Goal: Task Accomplishment & Management: Use online tool/utility

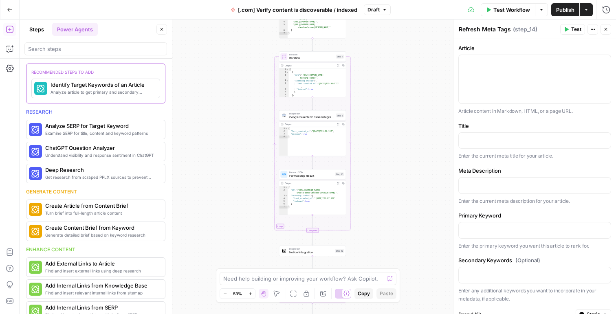
scroll to position [434, 0]
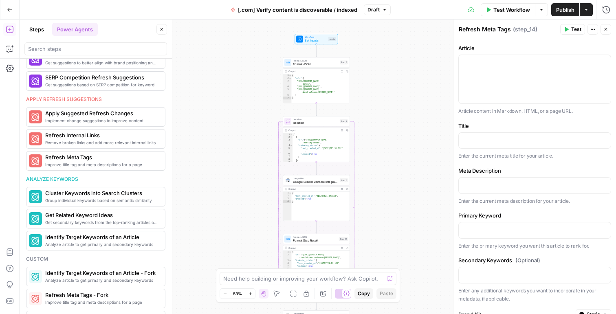
click at [211, 75] on div "Workflow Set Inputs Inputs Format JSON Format JSON Step 8 Output Expand Output …" at bounding box center [318, 167] width 596 height 295
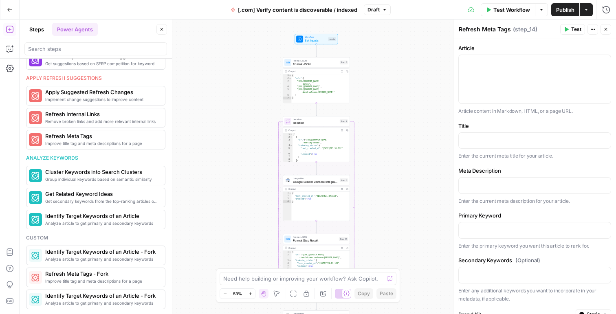
scroll to position [389, 0]
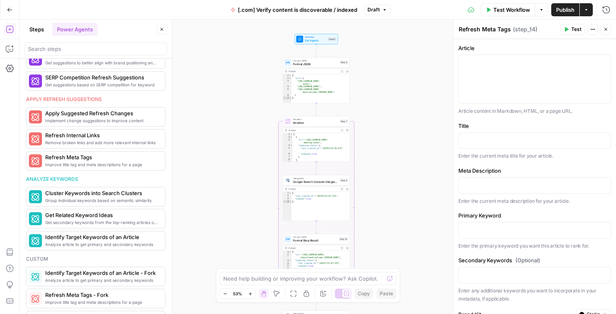
click at [30, 29] on button "Steps" at bounding box center [36, 29] width 24 height 13
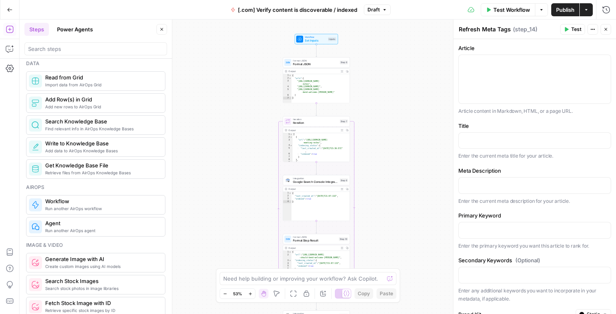
click at [196, 44] on div "Workflow Set Inputs Inputs Format JSON Format JSON Step 8 Output Expand Output …" at bounding box center [318, 167] width 596 height 295
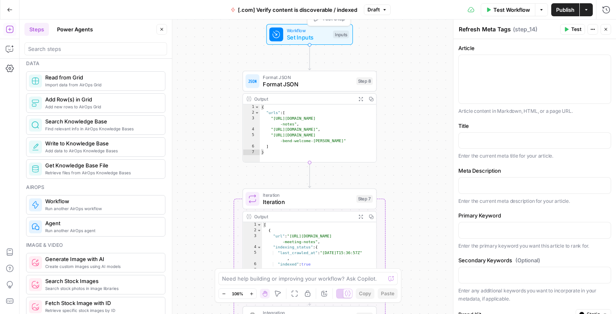
click at [310, 42] on div "Workflow Set Inputs Inputs Test Step" at bounding box center [309, 34] width 86 height 21
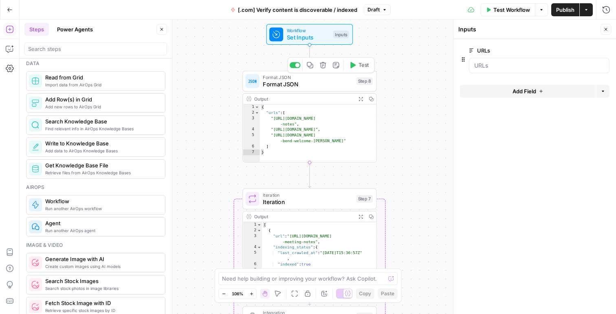
click at [294, 85] on span "Format JSON" at bounding box center [308, 84] width 90 height 9
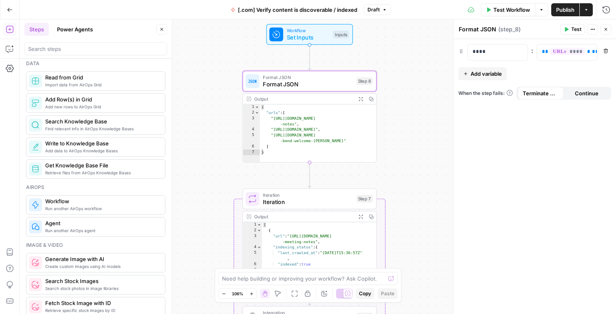
type textarea "*"
click at [323, 142] on div "{ "urls" : [ "[URL][DOMAIN_NAME] -notes" , "[URL][DOMAIN_NAME]" , "[URL][DOMAIN…" at bounding box center [318, 140] width 117 height 70
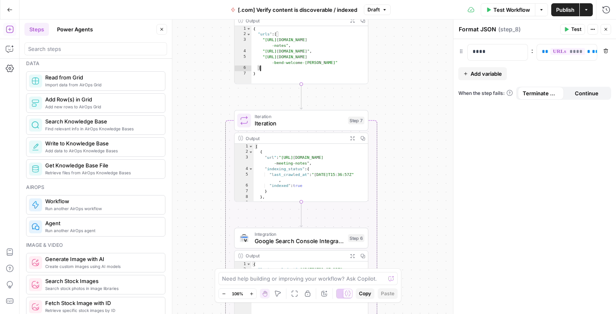
click at [293, 124] on span "Iteration" at bounding box center [300, 123] width 90 height 9
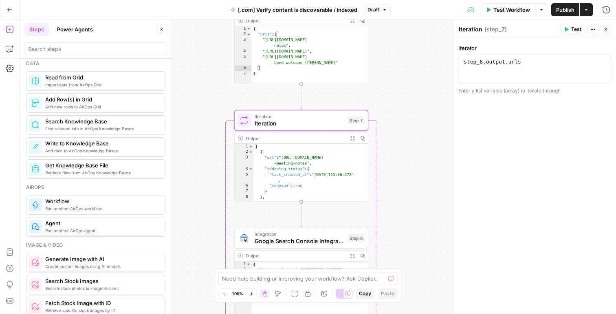
click at [295, 242] on span "Google Search Console Integration" at bounding box center [300, 241] width 90 height 9
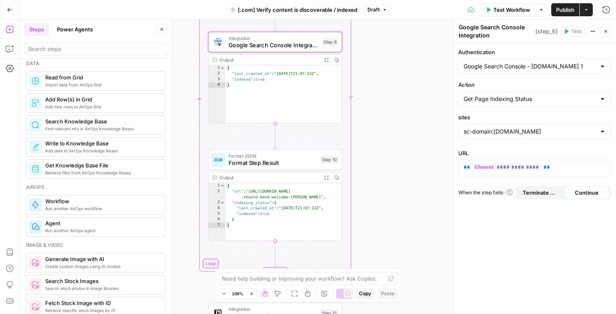
type textarea "**********"
click at [265, 196] on div "{ "url" : "[URL][DOMAIN_NAME] -should-bend-welcome-max-[PERSON_NAME]" , "indexi…" at bounding box center [283, 218] width 117 height 70
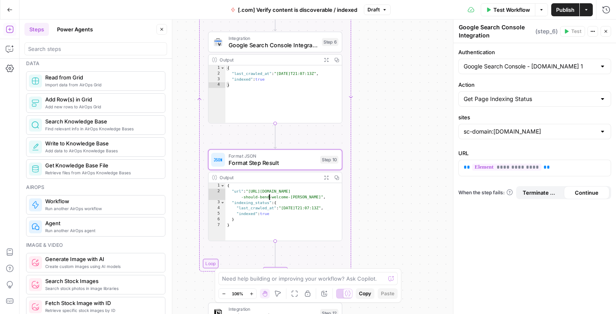
click at [266, 195] on div "{ "url" : "[URL][DOMAIN_NAME] -should-bend-welcome-max-[PERSON_NAME]" , "indexi…" at bounding box center [283, 218] width 117 height 70
click at [543, 7] on icon "button" at bounding box center [541, 9] width 5 height 5
click at [470, 11] on icon at bounding box center [471, 9] width 7 height 5
click at [592, 29] on button "Actions" at bounding box center [592, 31] width 11 height 11
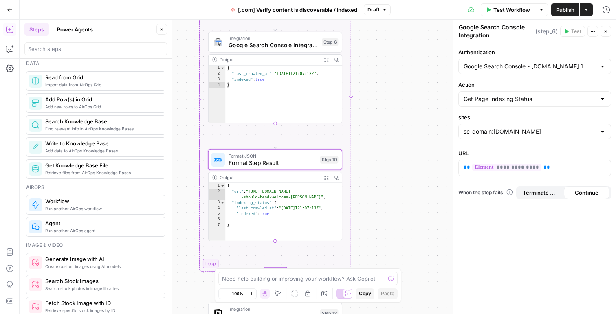
click at [468, 27] on textarea "Google Search Console Integration" at bounding box center [496, 31] width 75 height 16
click at [290, 12] on span "[.com] Verify content is discoverable / indexed" at bounding box center [297, 10] width 119 height 8
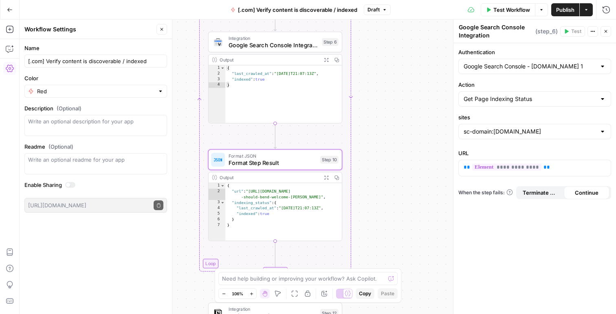
click at [509, 13] on span "Test Workflow" at bounding box center [511, 10] width 37 height 8
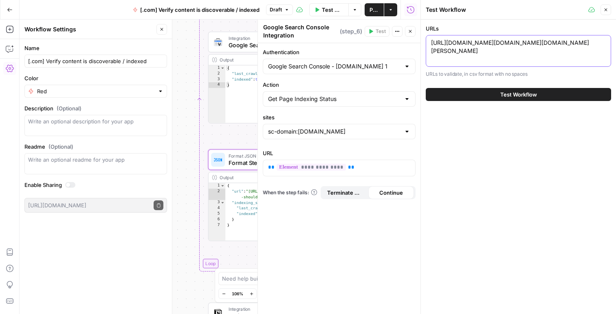
click at [499, 55] on textarea "[URL][DOMAIN_NAME][DOMAIN_NAME][DOMAIN_NAME][PERSON_NAME]" at bounding box center [518, 47] width 175 height 16
click at [494, 46] on textarea "[URL][DOMAIN_NAME][DOMAIN_NAME][DOMAIN_NAME][PERSON_NAME]" at bounding box center [518, 47] width 175 height 16
drag, startPoint x: 431, startPoint y: 42, endPoint x: 483, endPoint y: 43, distance: 51.8
click at [477, 42] on textarea "[URL][DOMAIN_NAME][DOMAIN_NAME][DOMAIN_NAME][PERSON_NAME]" at bounding box center [518, 47] width 175 height 16
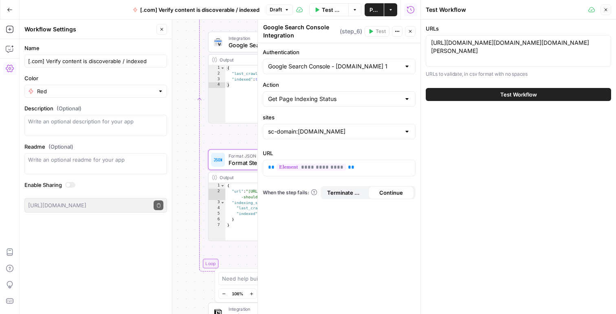
click at [504, 96] on span "Test Workflow" at bounding box center [518, 94] width 37 height 8
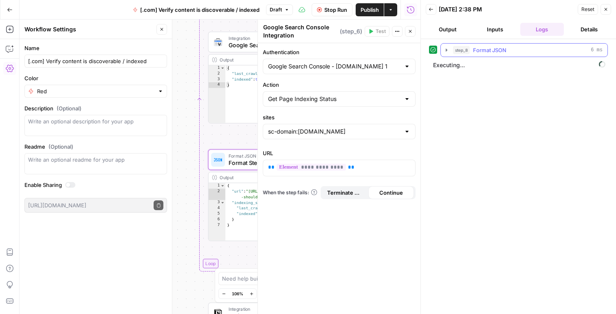
click at [445, 51] on icon "button" at bounding box center [446, 50] width 7 height 7
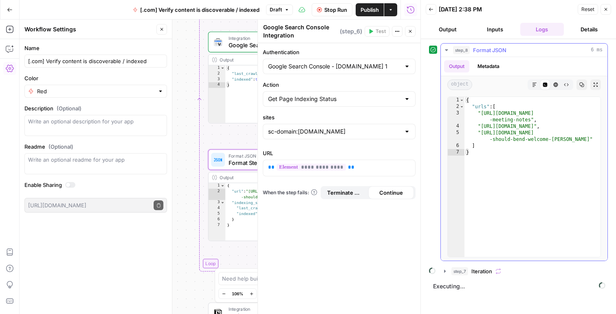
click at [449, 51] on icon "button" at bounding box center [446, 50] width 7 height 7
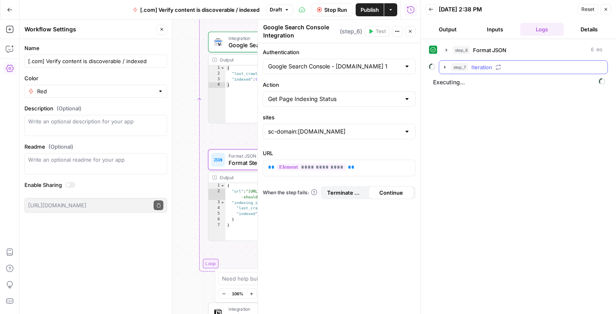
click at [444, 66] on icon "button" at bounding box center [445, 67] width 2 height 3
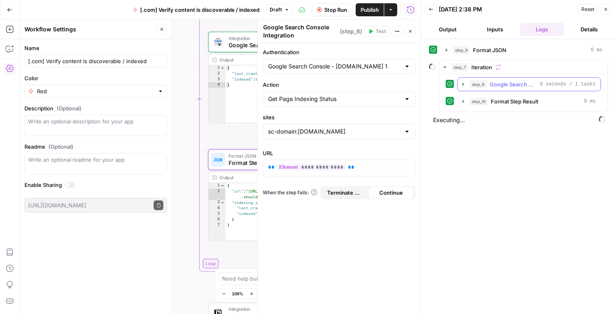
click at [460, 82] on button "step_6 Google Search Console Integration 6 seconds / 1 tasks" at bounding box center [529, 84] width 143 height 13
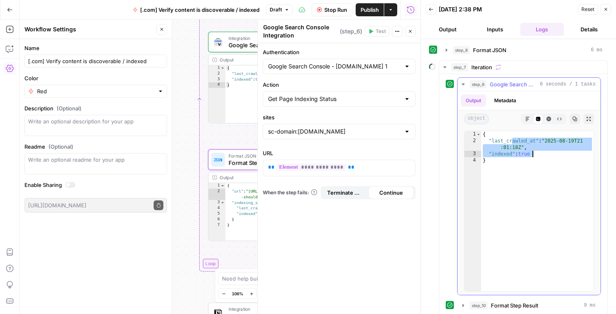
drag, startPoint x: 511, startPoint y: 140, endPoint x: 548, endPoint y: 155, distance: 39.1
click at [548, 155] on div "{ "last_crawled_at" : "[DATE]T21 :01:18Z" , "indexed" : true }" at bounding box center [537, 217] width 112 height 173
drag, startPoint x: 537, startPoint y: 149, endPoint x: 490, endPoint y: 140, distance: 48.1
click at [490, 140] on div "{ "last_crawled_at" : "[DATE]T21 :01:18Z" , "indexed" : true }" at bounding box center [537, 217] width 112 height 173
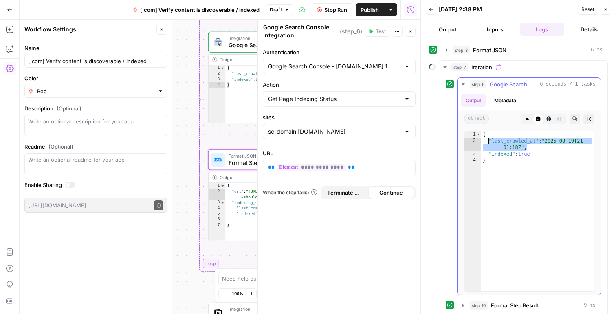
type textarea "**********"
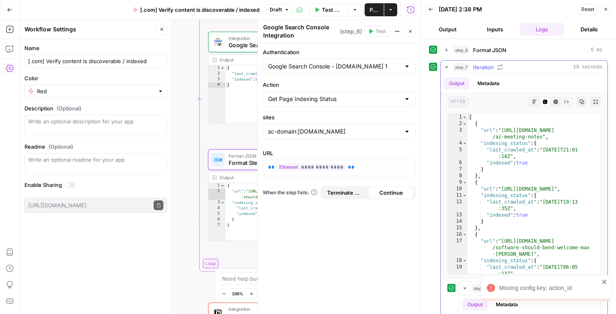
click at [442, 64] on button "step_7 Iteration 19 seconds" at bounding box center [524, 67] width 167 height 13
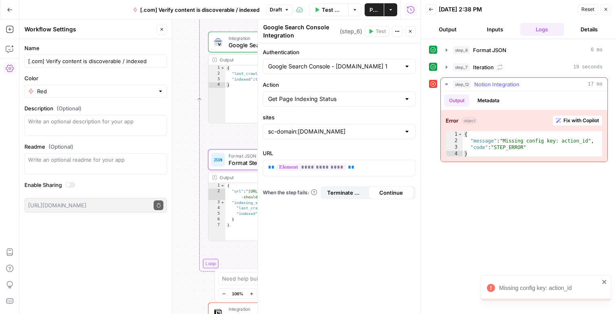
type textarea "**********"
click at [509, 142] on div "{ "message" : "Missing config key: action_id" , "code" : "STEP_ERROR" }" at bounding box center [532, 150] width 139 height 39
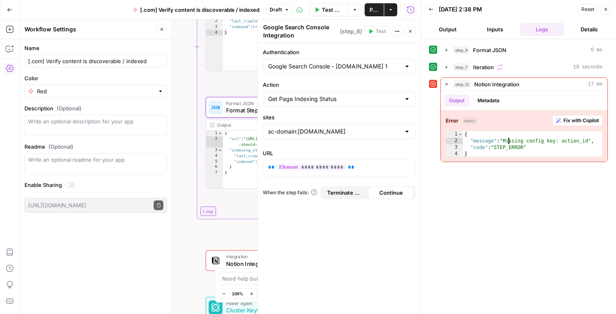
click at [211, 259] on div at bounding box center [216, 261] width 14 height 14
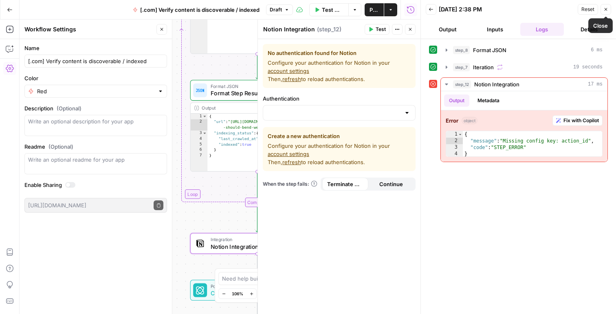
click at [605, 7] on icon "button" at bounding box center [605, 9] width 5 height 5
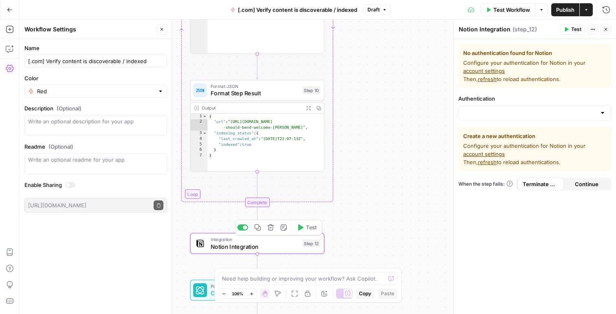
click at [271, 228] on icon "button" at bounding box center [271, 227] width 6 height 6
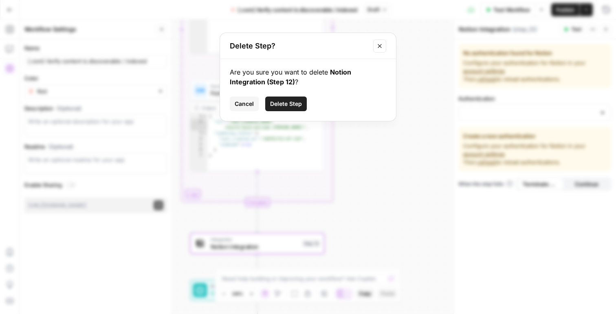
click at [276, 104] on span "Delete Step" at bounding box center [286, 104] width 32 height 8
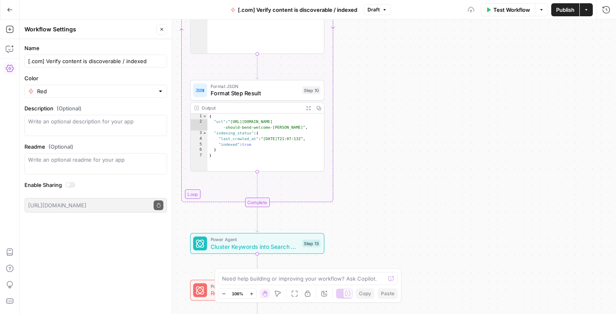
click at [356, 214] on div "Workflow Set Inputs Inputs Format JSON Format JSON Step 8 Output Expand Output …" at bounding box center [318, 167] width 596 height 295
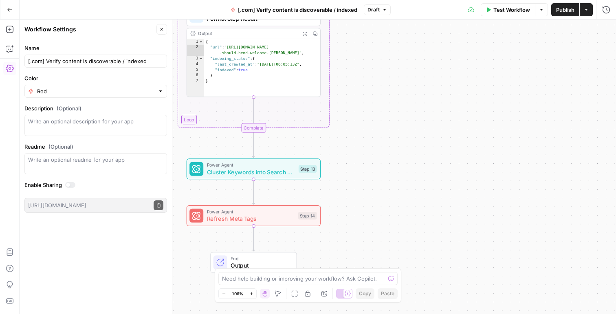
click at [255, 171] on span "Cluster Keywords into Search Clusters" at bounding box center [251, 172] width 88 height 9
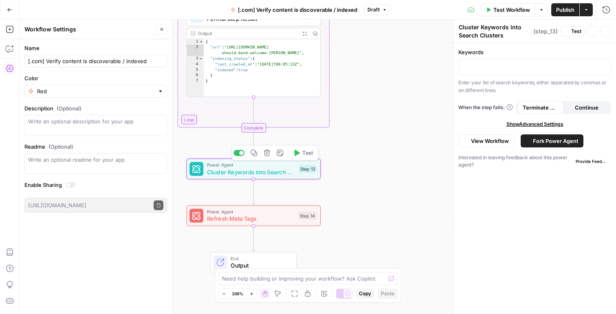
click at [266, 151] on icon "button" at bounding box center [267, 153] width 6 height 6
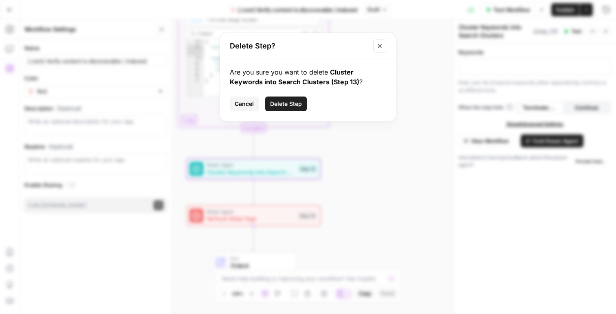
click at [295, 99] on button "Delete Step" at bounding box center [286, 104] width 42 height 15
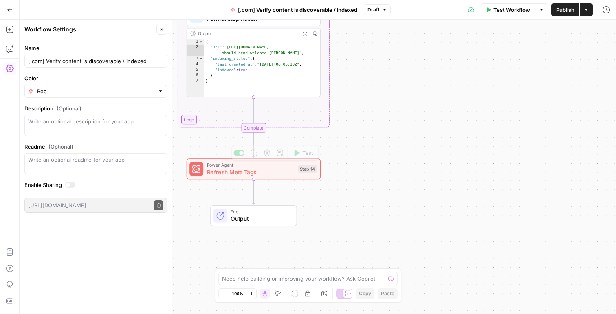
click at [263, 171] on span "Refresh Meta Tags" at bounding box center [251, 172] width 88 height 9
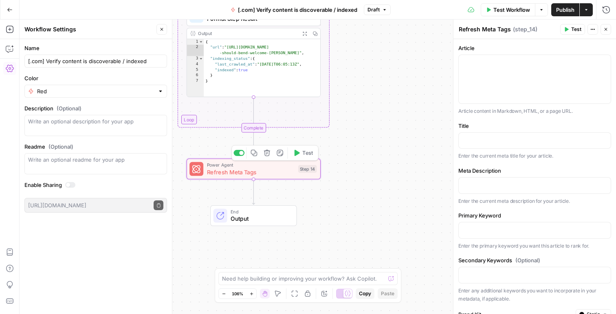
click at [264, 150] on icon "button" at bounding box center [267, 153] width 7 height 7
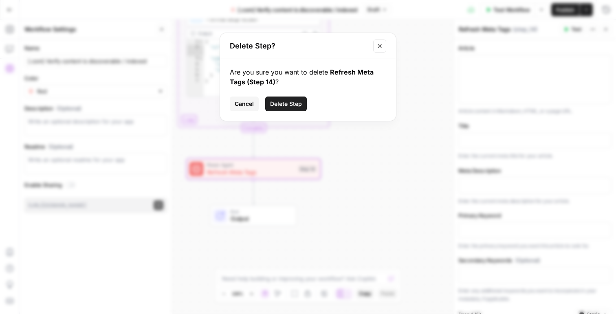
click at [246, 93] on div "Are you sure you want to delete Refresh Meta Tags (Step 14) ? Cancel Delete Step" at bounding box center [308, 90] width 176 height 62
drag, startPoint x: 246, startPoint y: 106, endPoint x: 245, endPoint y: 113, distance: 7.3
click at [245, 106] on span "Cancel" at bounding box center [244, 104] width 19 height 8
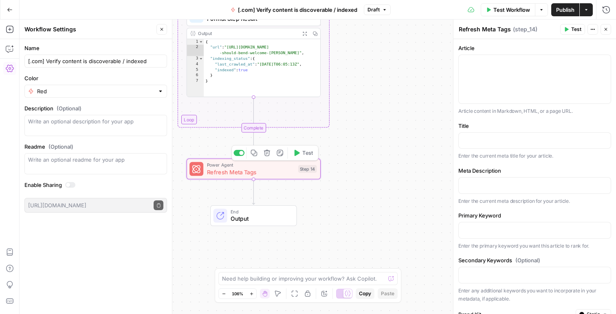
click at [235, 173] on span "Refresh Meta Tags" at bounding box center [251, 172] width 88 height 9
click at [266, 152] on icon "button" at bounding box center [267, 153] width 6 height 6
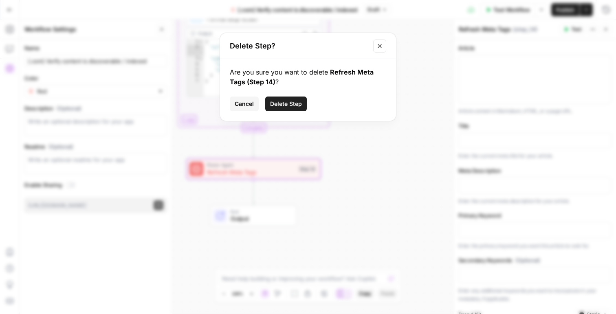
click at [282, 102] on span "Delete Step" at bounding box center [286, 104] width 32 height 8
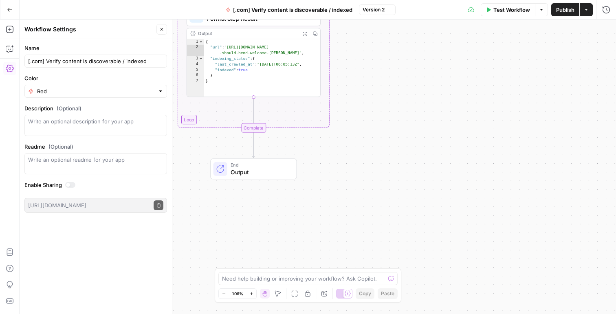
click at [296, 103] on div "Workflow Set Inputs Inputs Format JSON Format JSON Step 8 Output Expand Output …" at bounding box center [318, 167] width 596 height 295
click at [508, 13] on span "Test Workflow" at bounding box center [511, 10] width 37 height 8
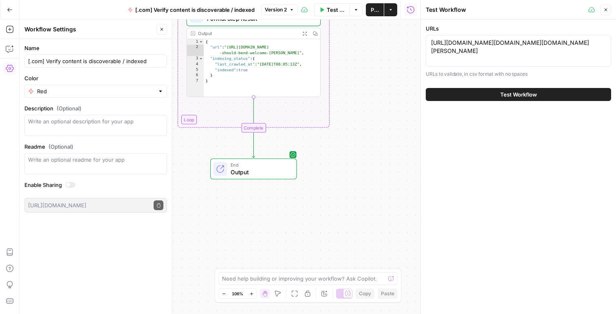
click at [502, 90] on span "Test Workflow" at bounding box center [518, 94] width 37 height 8
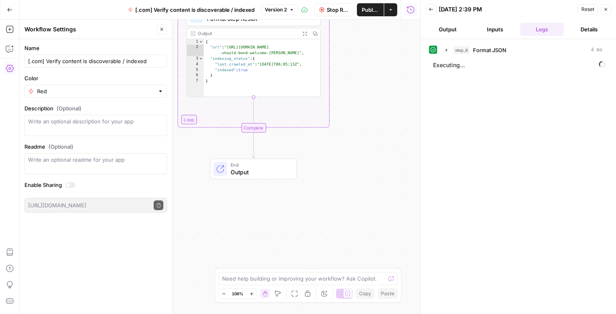
click at [411, 10] on icon "button" at bounding box center [411, 10] width 8 height 8
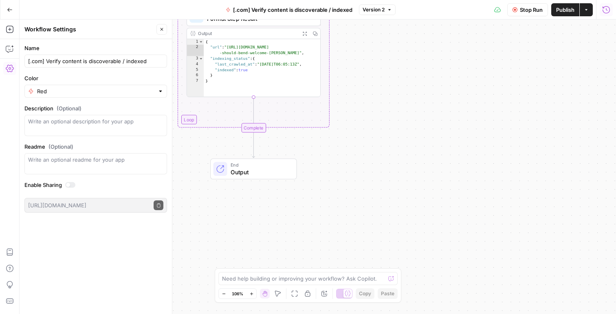
click at [606, 7] on icon "button" at bounding box center [606, 10] width 8 height 8
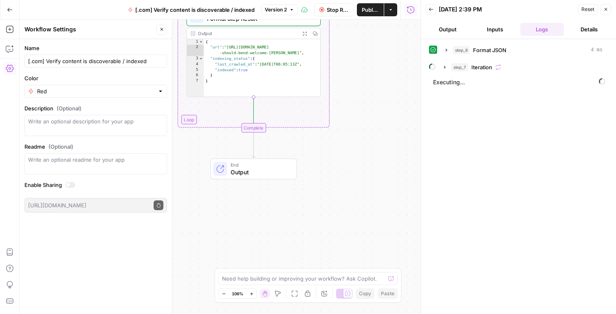
click at [446, 33] on button "Output" at bounding box center [448, 29] width 44 height 13
click at [494, 27] on button "Inputs" at bounding box center [495, 29] width 44 height 13
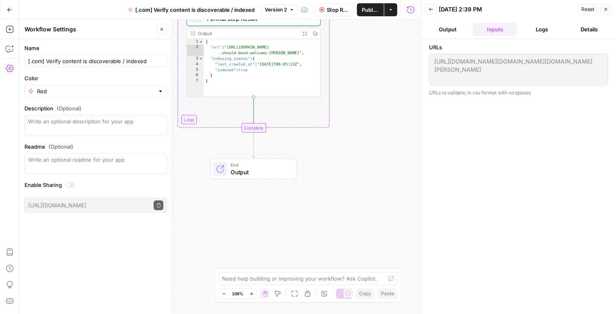
click at [530, 27] on button "Logs" at bounding box center [542, 29] width 44 height 13
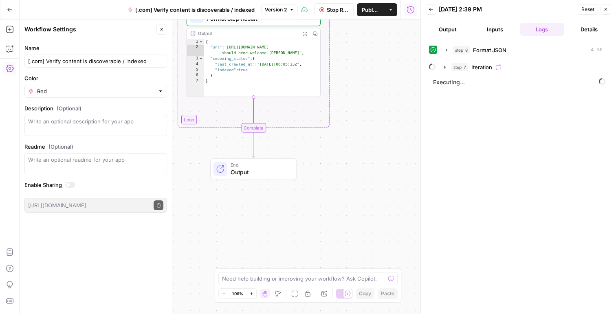
click at [430, 9] on icon "button" at bounding box center [431, 9] width 4 height 3
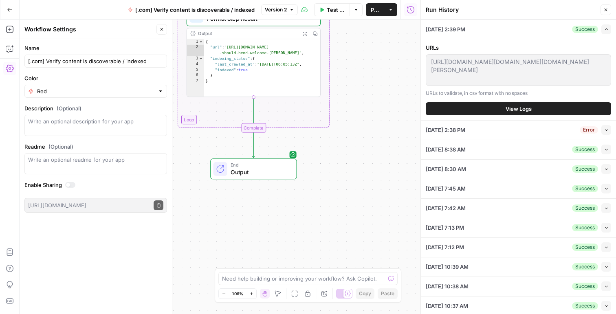
click at [466, 152] on span "[DATE] 8:38 AM" at bounding box center [446, 149] width 40 height 8
click at [605, 151] on icon "button" at bounding box center [606, 149] width 4 height 4
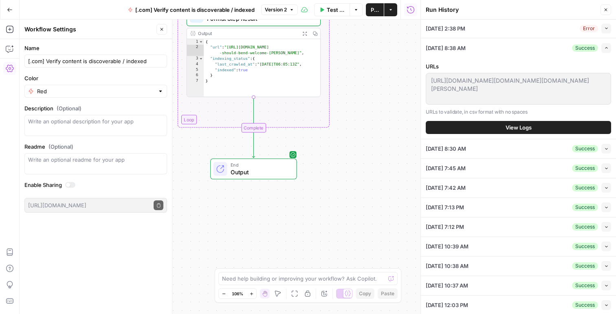
scroll to position [21, 0]
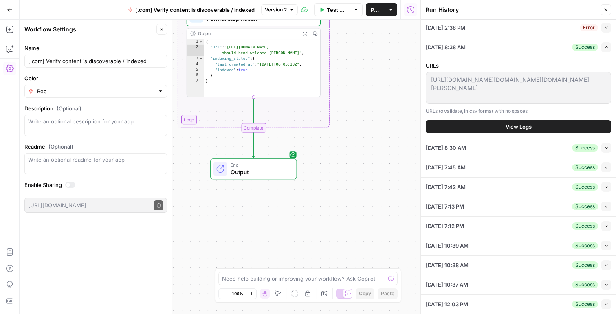
click at [509, 128] on span "View Logs" at bounding box center [519, 127] width 26 height 8
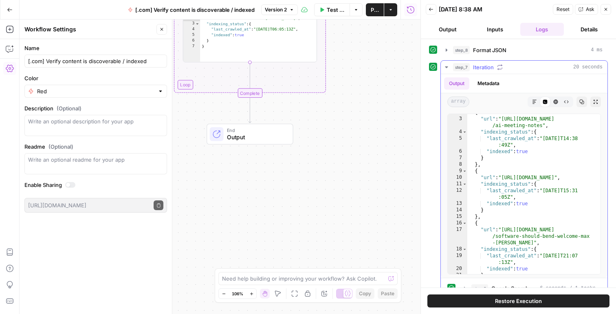
scroll to position [11, 0]
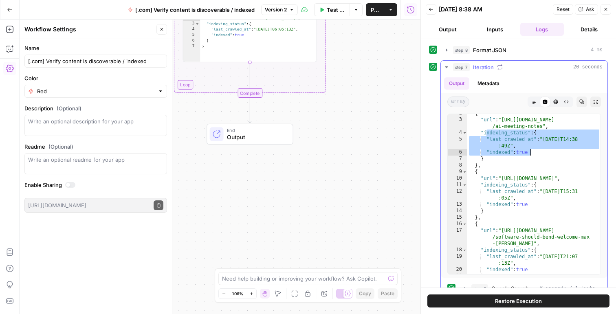
drag, startPoint x: 485, startPoint y: 133, endPoint x: 536, endPoint y: 152, distance: 53.7
click at [536, 152] on div "{ "url" : "[URL][DOMAIN_NAME] /ai-meeting-notes" , "indexing_status" : { "last_…" at bounding box center [533, 196] width 133 height 173
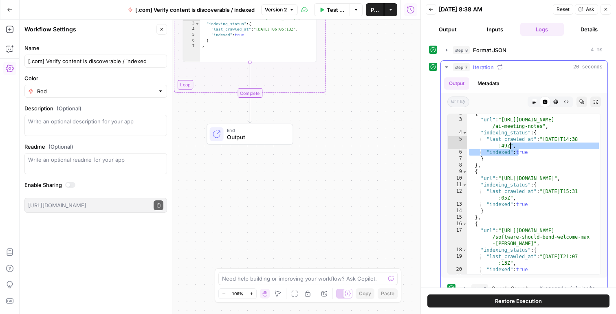
drag, startPoint x: 518, startPoint y: 152, endPoint x: 510, endPoint y: 149, distance: 9.0
click at [510, 149] on div "{ "url" : "[URL][DOMAIN_NAME] /ai-meeting-notes" , "indexing_status" : { "last_…" at bounding box center [533, 196] width 133 height 173
click at [523, 155] on div "{ "url" : "[URL][DOMAIN_NAME] /ai-meeting-notes" , "indexing_status" : { "last_…" at bounding box center [533, 196] width 133 height 173
type textarea "**********"
click at [523, 155] on div "{ "url" : "[URL][DOMAIN_NAME] /ai-meeting-notes" , "indexing_status" : { "last_…" at bounding box center [533, 196] width 133 height 173
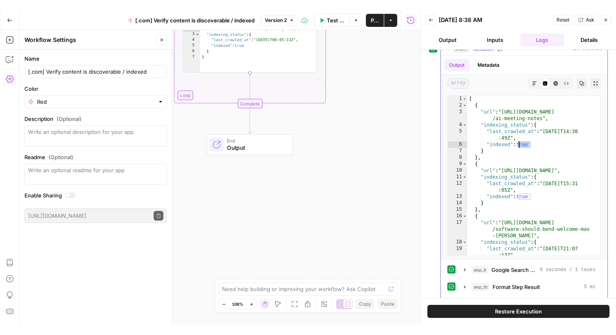
scroll to position [0, 0]
